Goal: Use online tool/utility: Utilize a website feature to perform a specific function

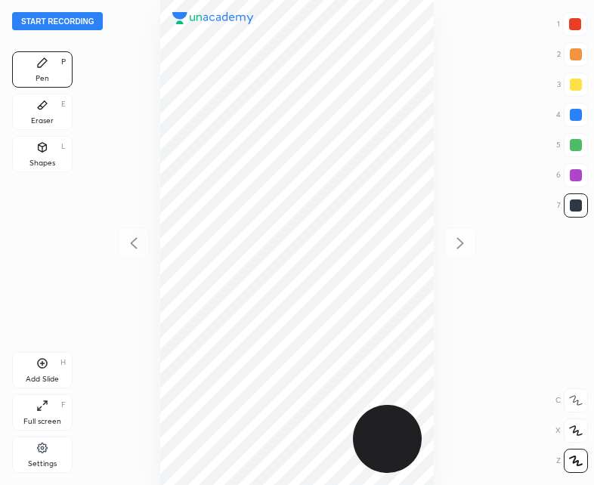
scroll to position [485, 352]
click at [45, 20] on button "Start recording" at bounding box center [57, 21] width 91 height 18
click at [581, 20] on div at bounding box center [575, 24] width 12 height 12
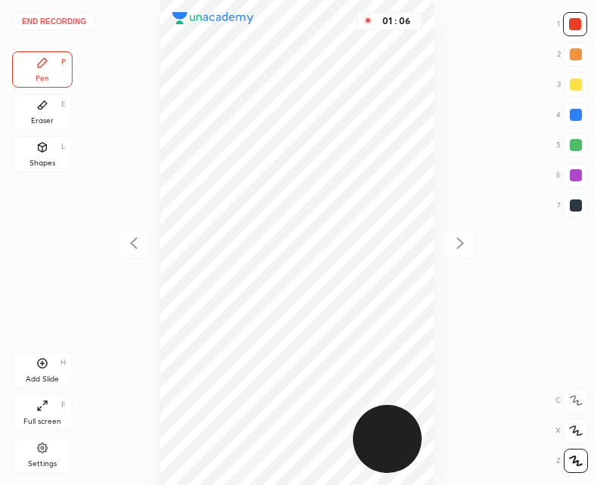
click at [47, 150] on icon at bounding box center [42, 147] width 12 height 12
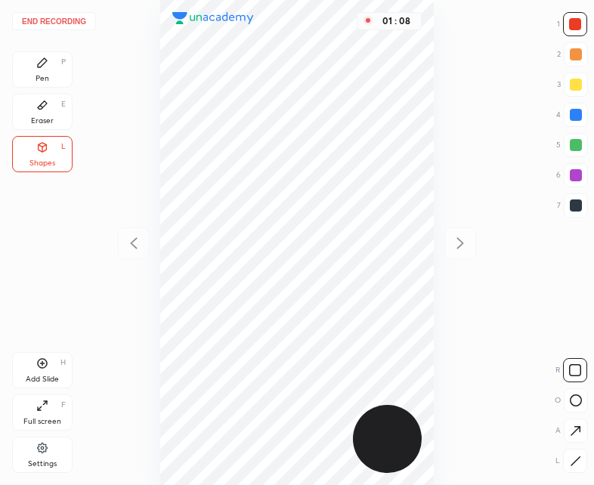
click at [42, 64] on icon at bounding box center [42, 62] width 9 height 9
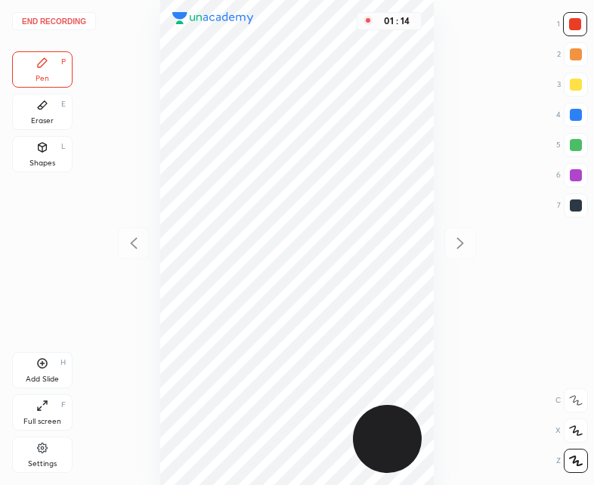
click at [577, 209] on div at bounding box center [576, 206] width 12 height 12
click at [60, 376] on div "Add Slide H" at bounding box center [42, 370] width 60 height 36
click at [144, 241] on div at bounding box center [134, 244] width 32 height 32
click at [454, 249] on icon at bounding box center [460, 243] width 18 height 18
click at [136, 256] on div at bounding box center [134, 244] width 32 height 32
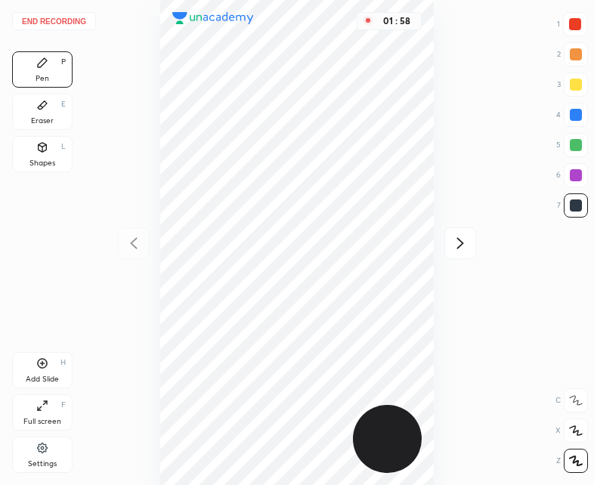
click at [460, 245] on icon at bounding box center [460, 243] width 18 height 18
click at [51, 154] on div "Shapes L" at bounding box center [42, 154] width 60 height 36
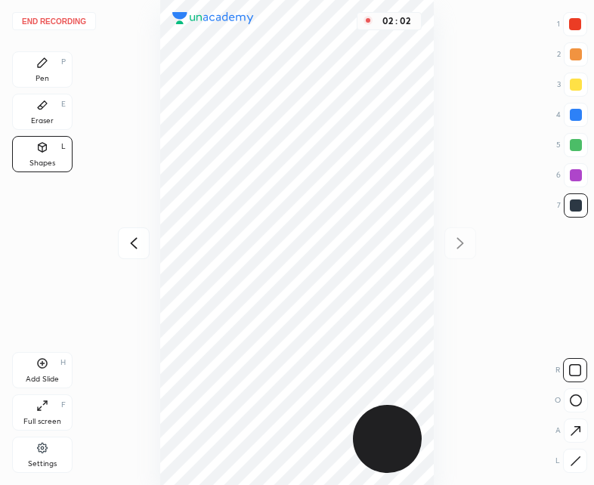
click at [41, 75] on div "Pen" at bounding box center [43, 79] width 14 height 8
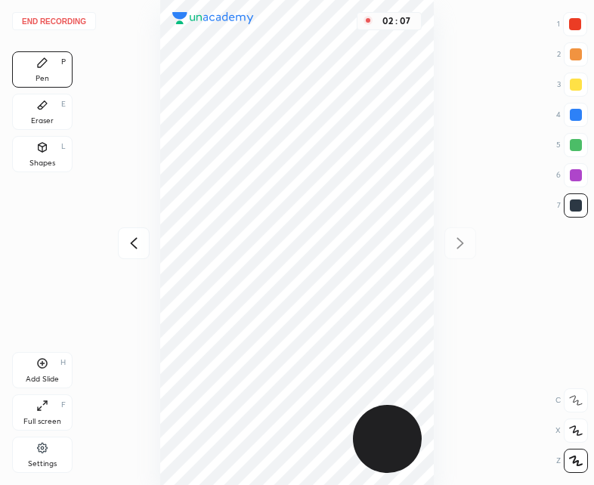
click at [133, 240] on icon at bounding box center [134, 243] width 18 height 18
click at [139, 243] on div "02 : 08" at bounding box center [297, 242] width 352 height 485
click at [460, 240] on icon at bounding box center [460, 243] width 7 height 11
click at [59, 22] on button "End recording" at bounding box center [54, 21] width 84 height 18
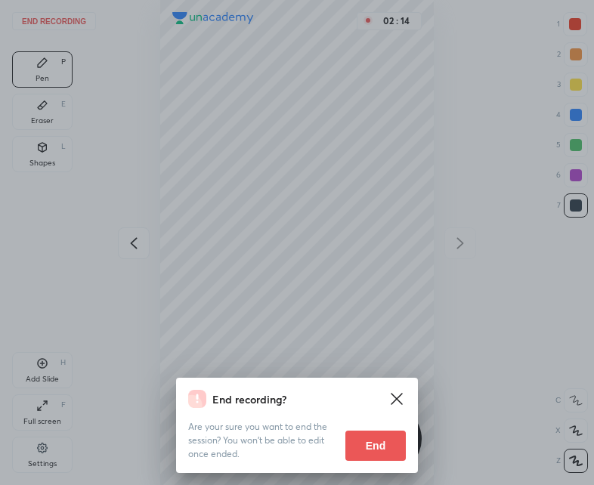
click at [387, 458] on button "End" at bounding box center [375, 446] width 60 height 30
